Goal: Complete application form: Complete application form

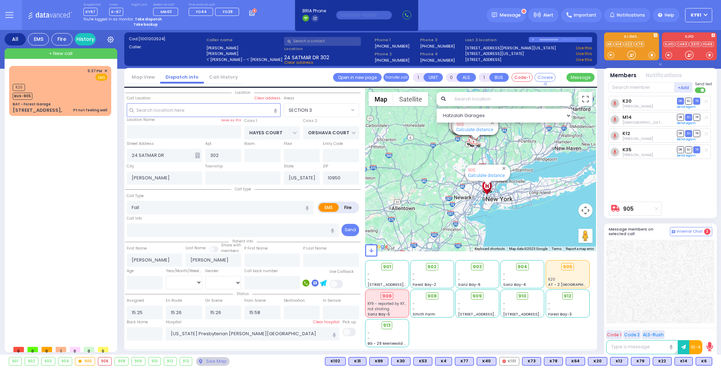
select select "SECTION 3"
select select
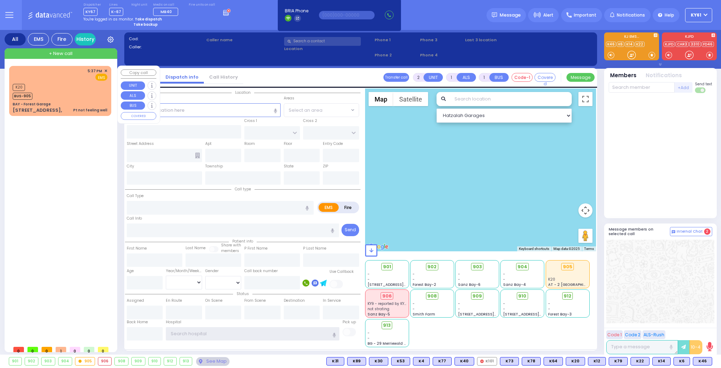
type input "ky61"
click at [94, 87] on div "K20 BUS-905" at bounding box center [60, 91] width 95 height 18
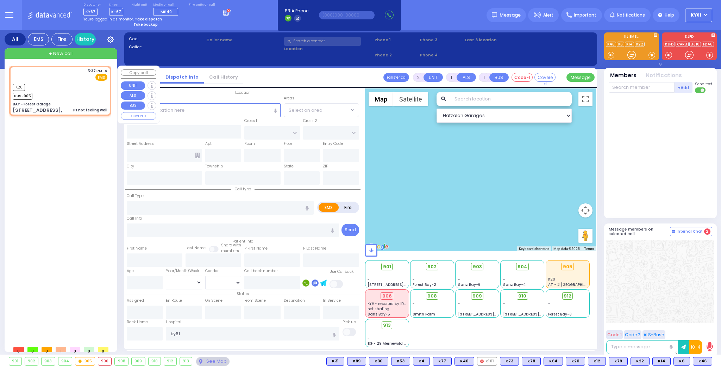
type input "1"
type input "0"
select select
type input "Pt not feeling well"
radio input "true"
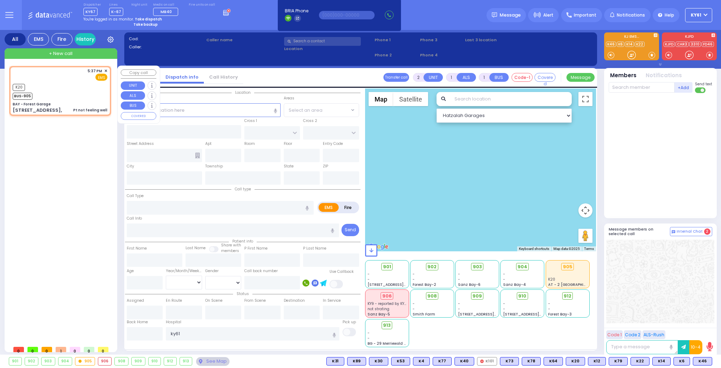
select select
type input "17:37"
type input "17:38"
select select "Hatzalah Garages"
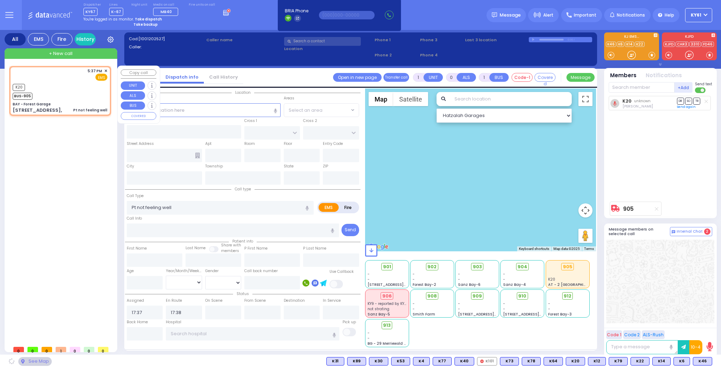
type input "BAY - Forest Garage"
type input "SANZ COURT"
type input "HAYES COURT"
type input "[STREET_ADDRESS],"
type input "Monroe"
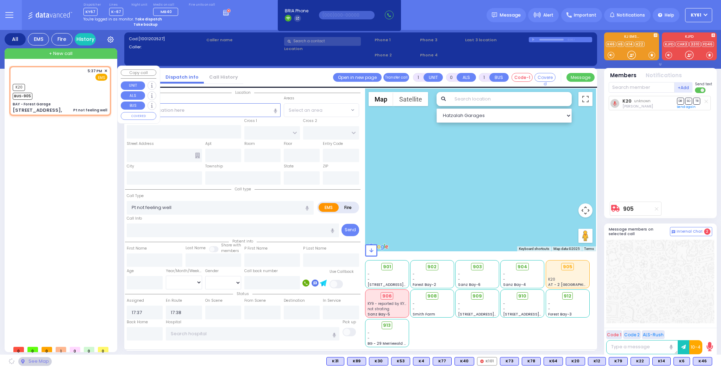
type input "[US_STATE]"
type input "10950"
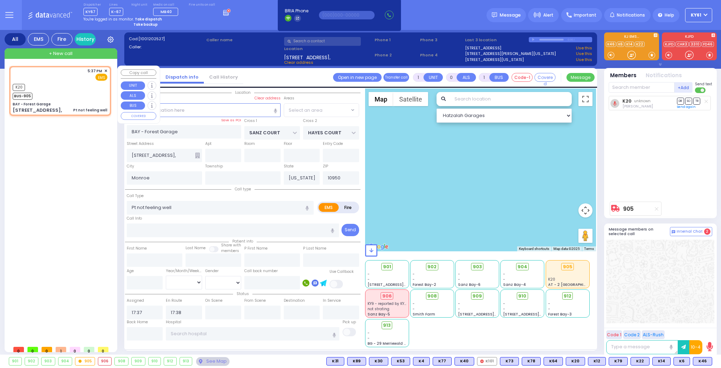
select select "SECTION 2"
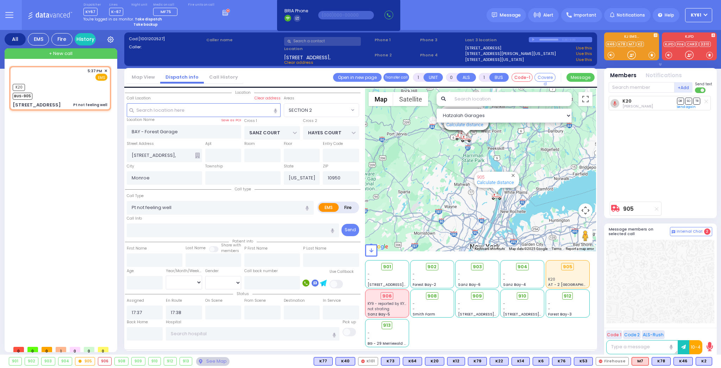
select select
radio input "true"
select select
select select "Hatzalah Garages"
type input "APPALACHIAN NATIONAL SCENIC TRAIL"
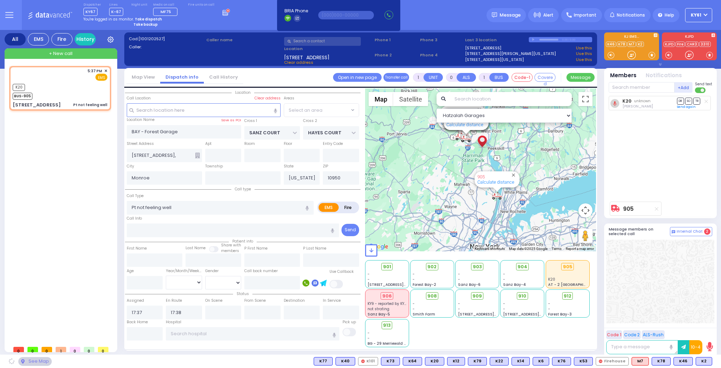
type input "[STREET_ADDRESS]"
type input "10986"
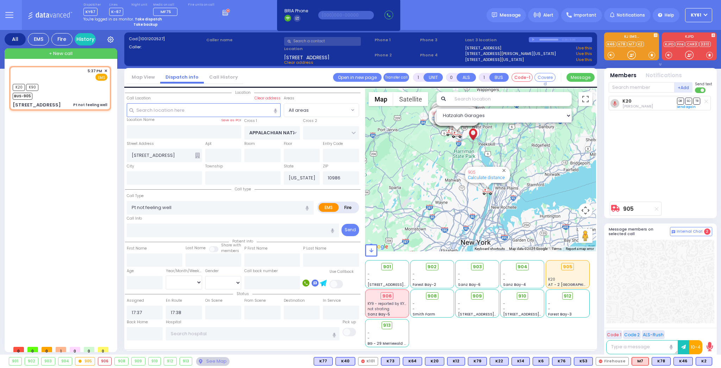
select select
radio input "true"
select select
select select "Hatzalah Garages"
